Goal: Information Seeking & Learning: Find specific page/section

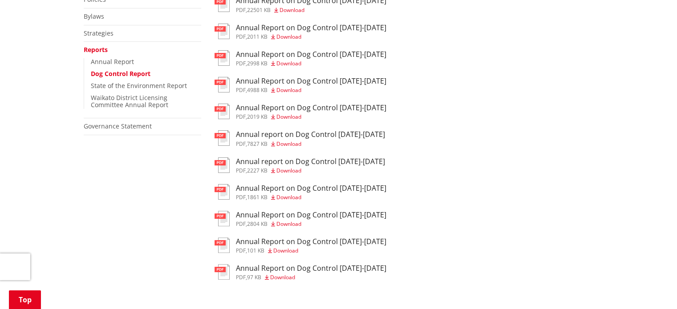
scroll to position [45, 0]
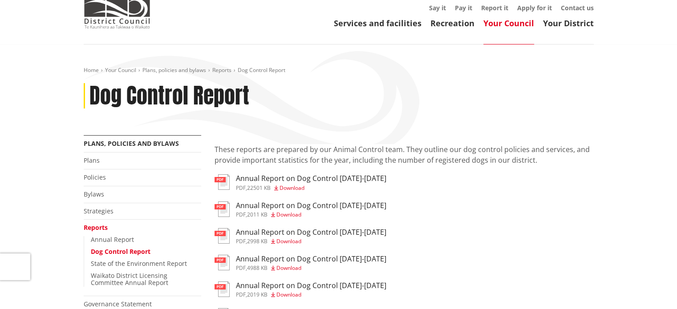
click at [289, 189] on span "Download" at bounding box center [292, 188] width 25 height 8
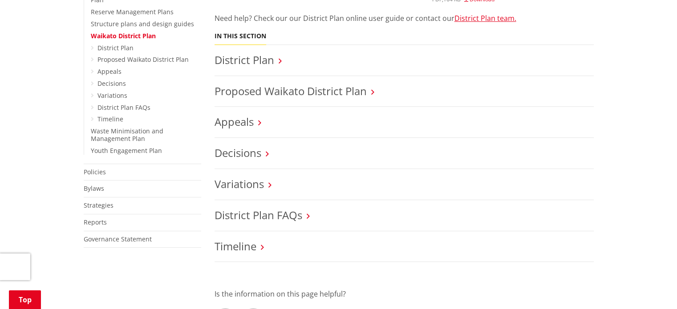
scroll to position [356, 0]
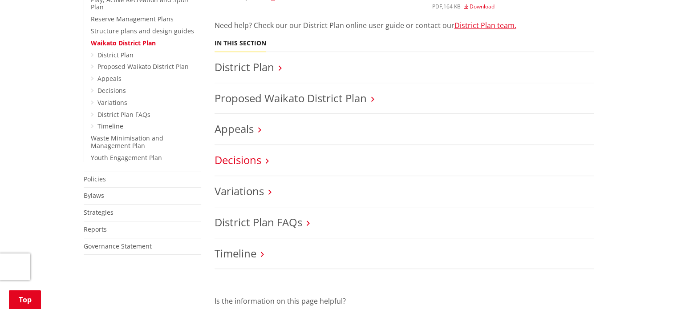
click at [244, 156] on link "Decisions" at bounding box center [238, 160] width 47 height 15
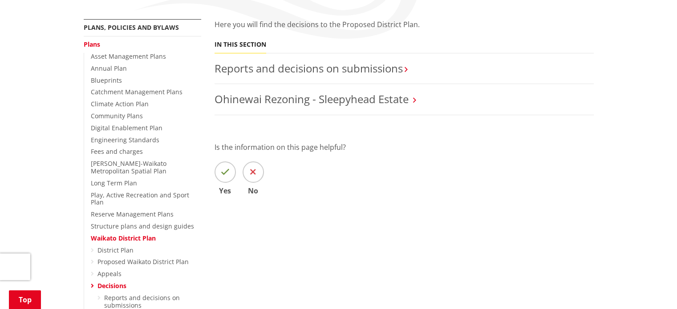
scroll to position [178, 0]
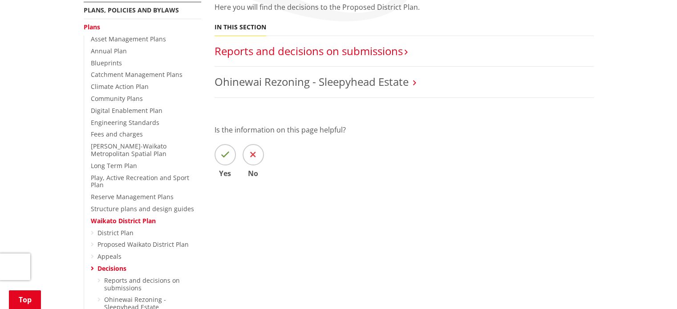
click at [288, 55] on link "Reports and decisions on submissions​" at bounding box center [309, 51] width 188 height 15
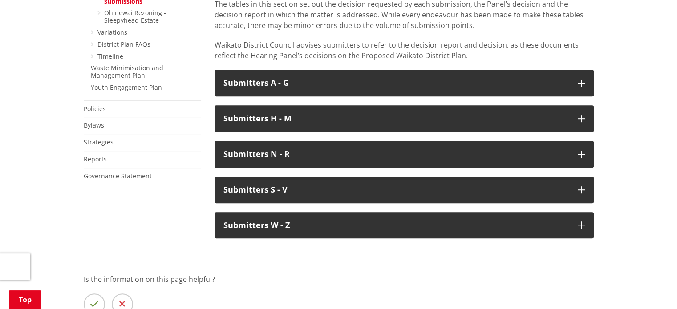
scroll to position [445, 0]
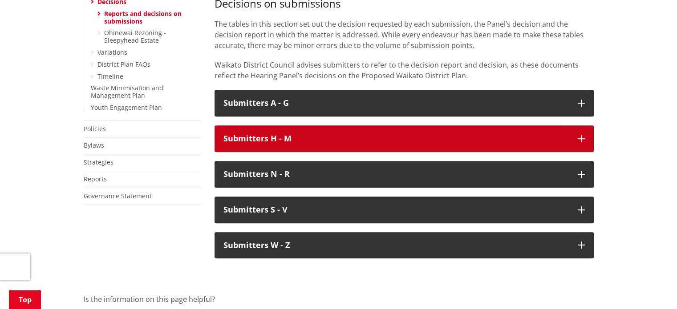
click at [309, 134] on h3 "Submitters H - M" at bounding box center [397, 138] width 346 height 9
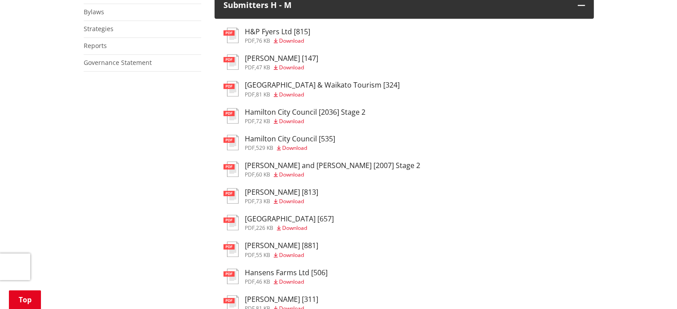
scroll to position [401, 0]
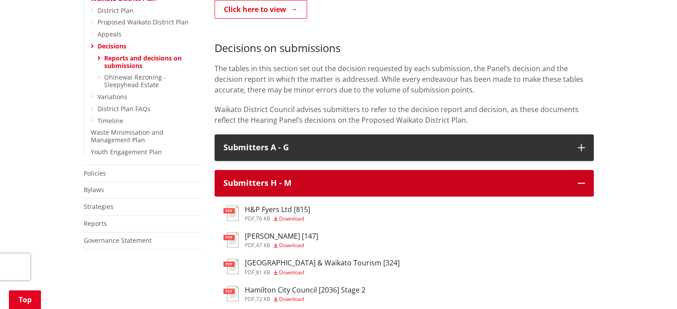
click at [588, 170] on button "Submitters H - M" at bounding box center [404, 183] width 379 height 27
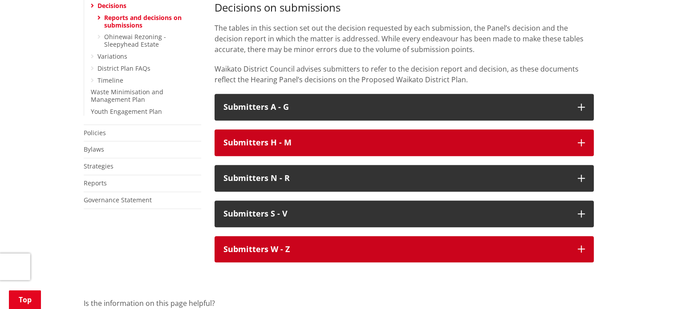
scroll to position [490, 0]
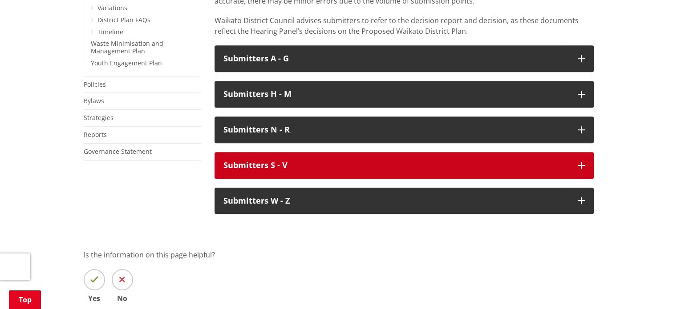
click at [331, 161] on h3 "Submitters S - V" at bounding box center [397, 165] width 346 height 9
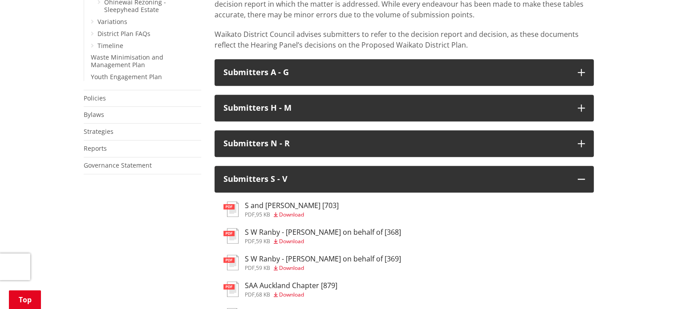
scroll to position [481, 0]
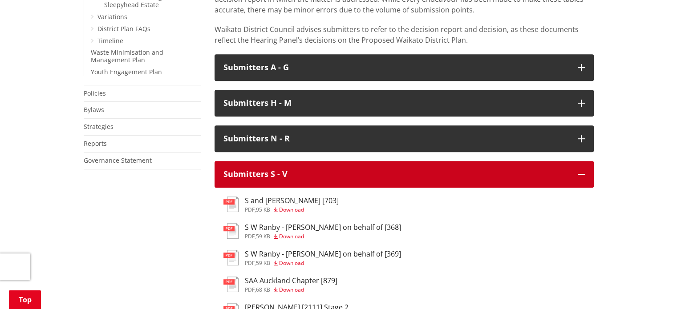
click at [586, 161] on button "Submitters S - V" at bounding box center [404, 174] width 379 height 27
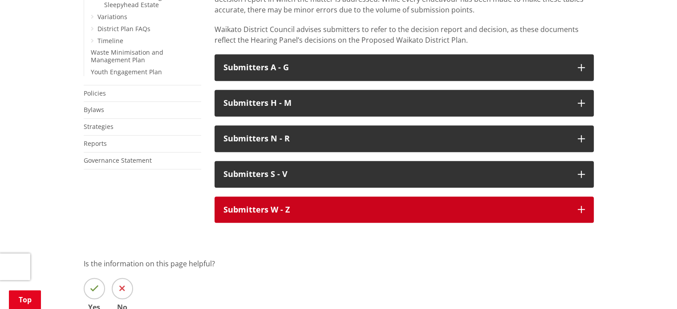
click at [334, 206] on h3 "Submitters W - Z" at bounding box center [397, 210] width 346 height 9
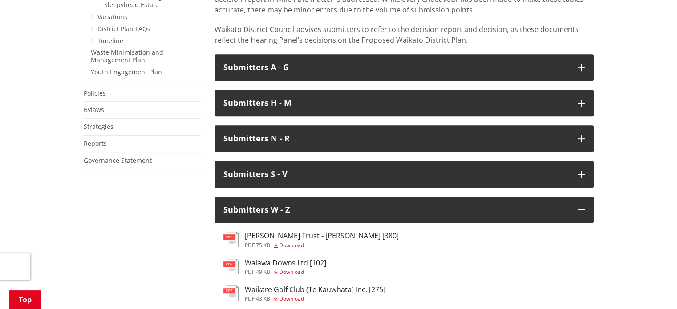
scroll to position [842, 0]
